Goal: Information Seeking & Learning: Learn about a topic

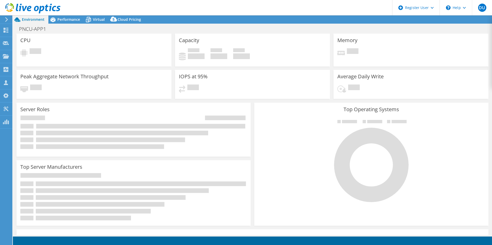
select select "USD"
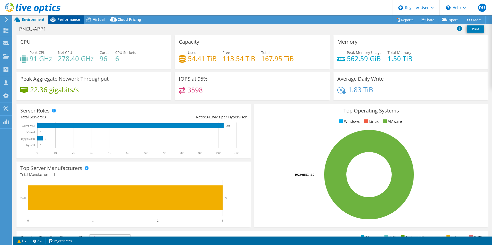
click at [74, 21] on span "Performance" at bounding box center [68, 19] width 23 height 5
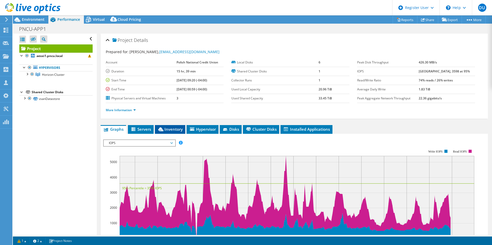
click at [170, 132] on li "Inventory" at bounding box center [170, 129] width 30 height 9
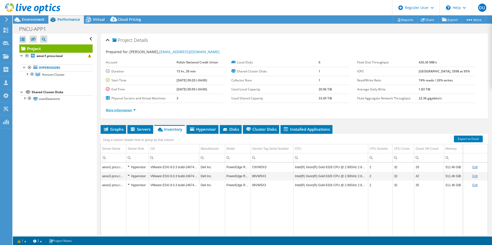
click at [117, 110] on link "More Information" at bounding box center [121, 110] width 30 height 4
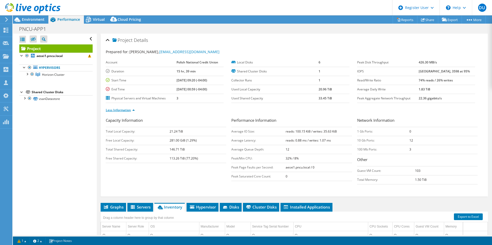
click at [117, 110] on link "Less Information" at bounding box center [120, 110] width 29 height 4
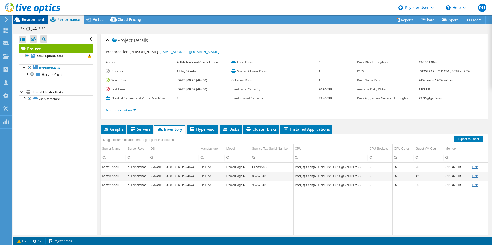
click at [29, 18] on span "Environment" at bounding box center [33, 19] width 23 height 5
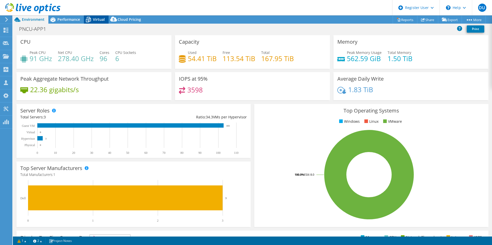
click at [101, 17] on span "Virtual" at bounding box center [99, 19] width 12 height 5
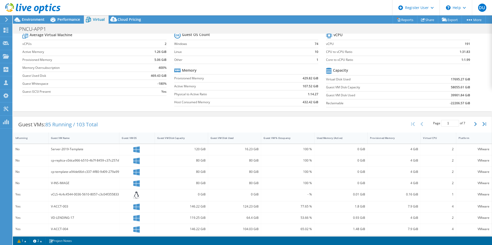
scroll to position [26, 0]
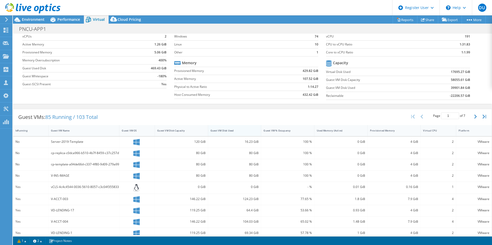
click at [219, 132] on div "Guest VM Disk Used" at bounding box center [231, 130] width 42 height 3
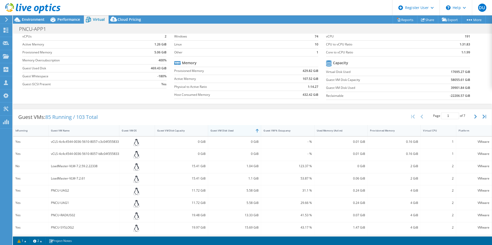
click at [219, 132] on div "Guest VM Disk Used" at bounding box center [231, 130] width 42 height 3
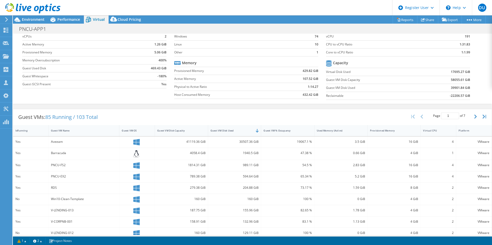
scroll to position [0, 0]
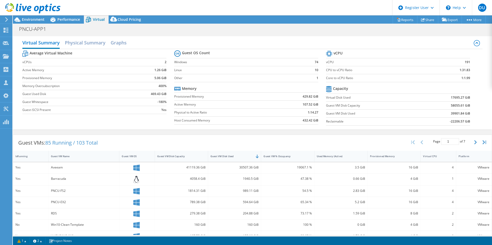
click at [32, 17] on div at bounding box center [30, 8] width 60 height 17
click at [35, 20] on span "Environment" at bounding box center [33, 19] width 23 height 5
